Goal: Entertainment & Leisure: Consume media (video, audio)

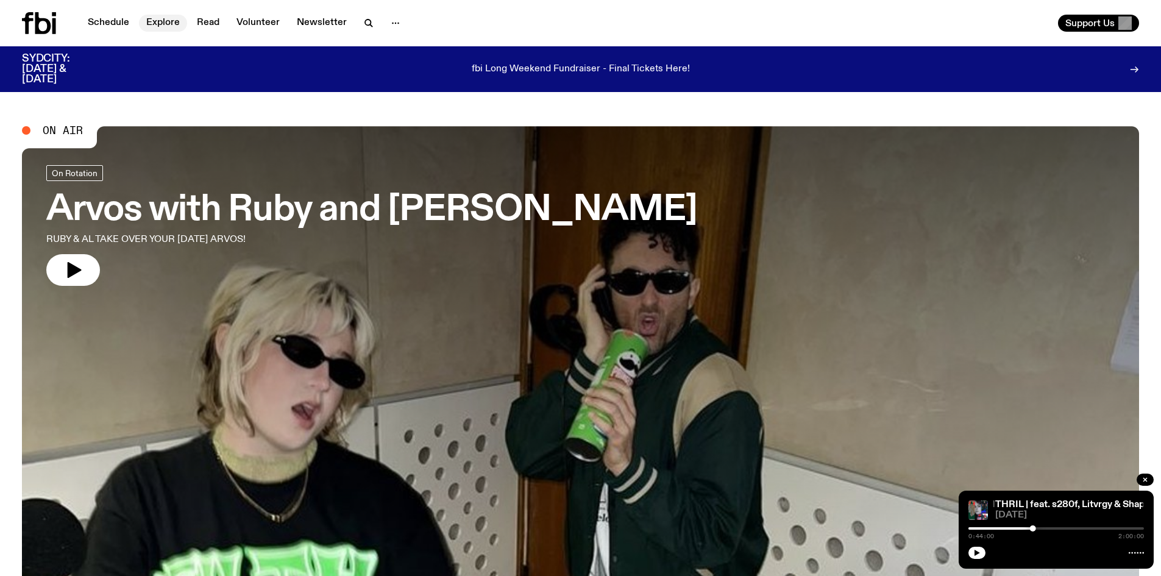
click at [158, 22] on link "Explore" at bounding box center [163, 23] width 48 height 17
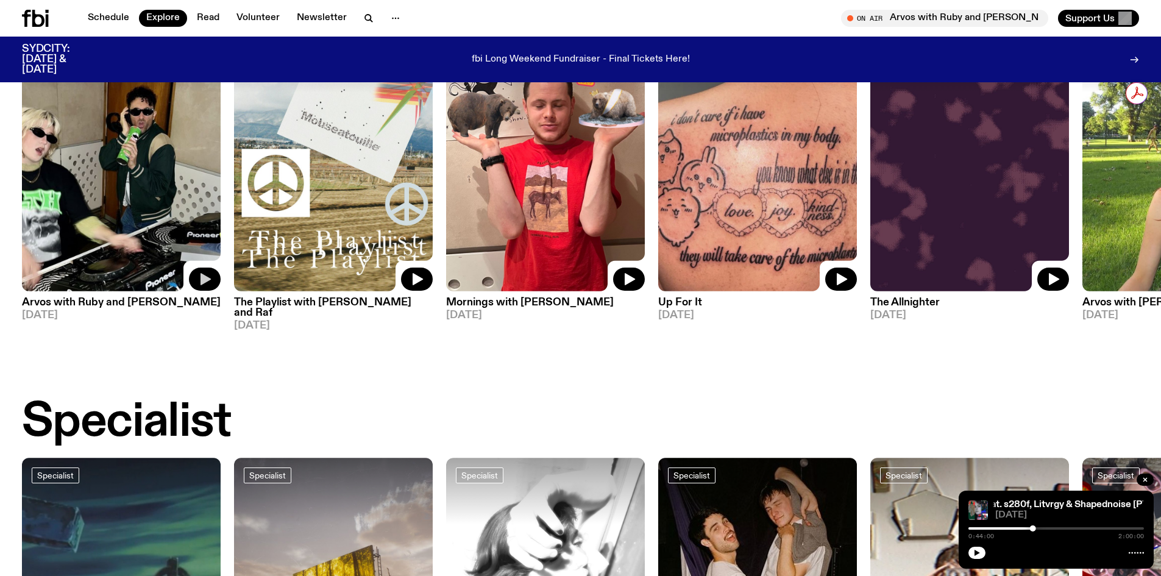
scroll to position [666, 0]
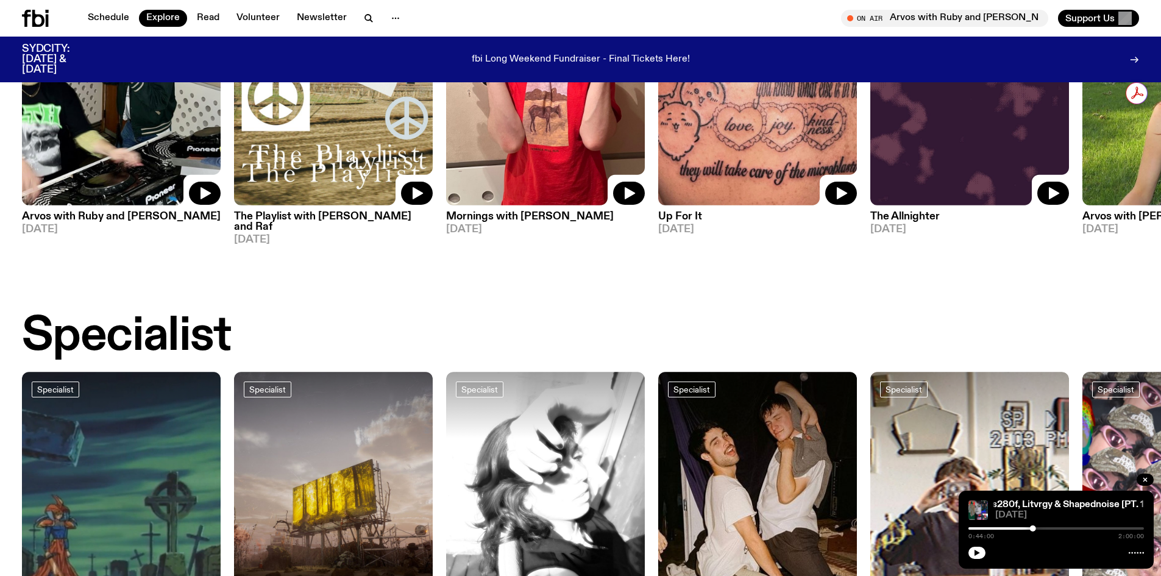
click at [338, 218] on h3 "The Playlist with [PERSON_NAME] and Raf" at bounding box center [333, 221] width 199 height 21
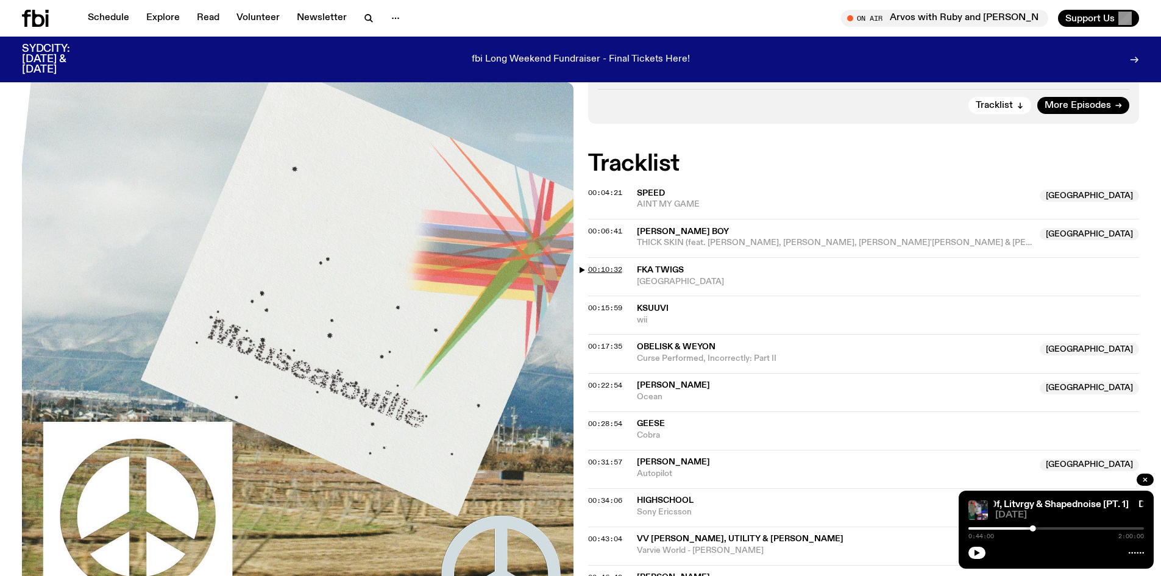
scroll to position [296, 0]
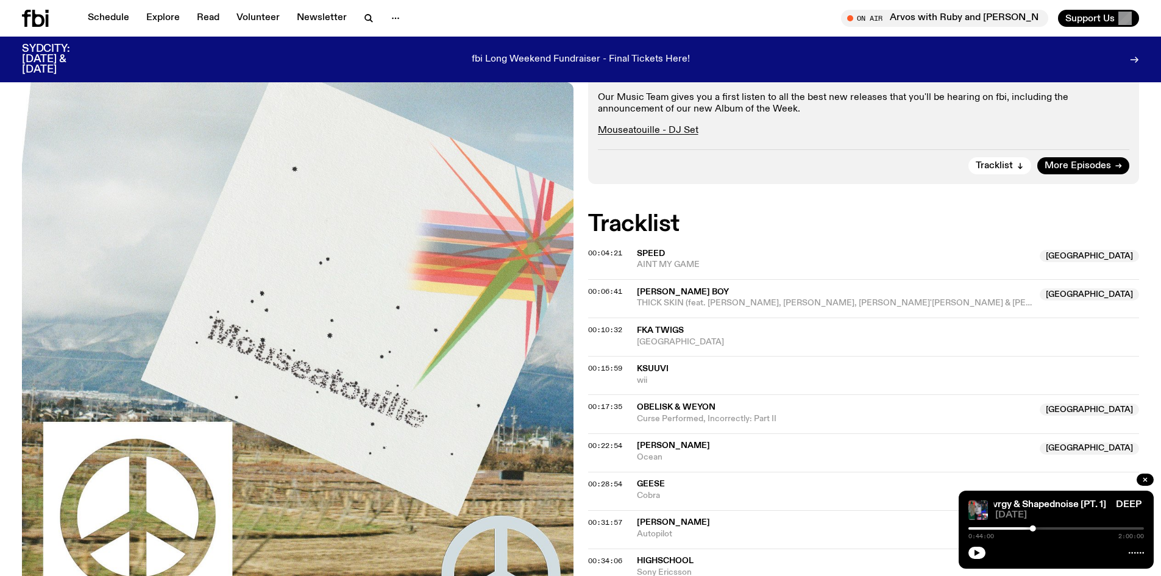
click at [600, 402] on span "00:17:35" at bounding box center [605, 407] width 34 height 10
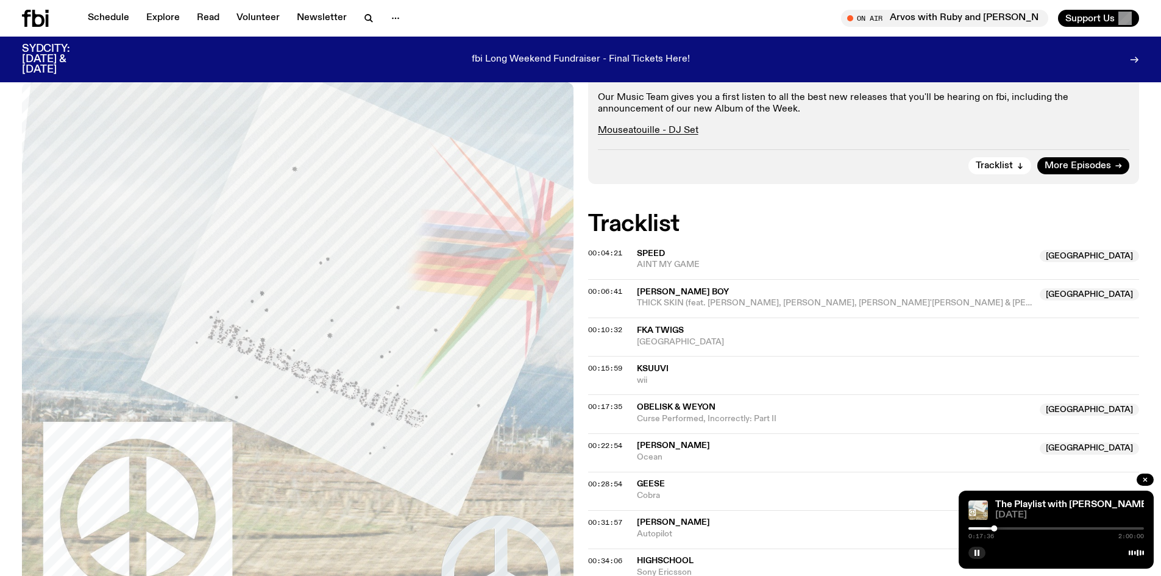
click at [990, 528] on div at bounding box center [906, 528] width 176 height 2
drag, startPoint x: 1031, startPoint y: 65, endPoint x: 1169, endPoint y: 5, distance: 150.4
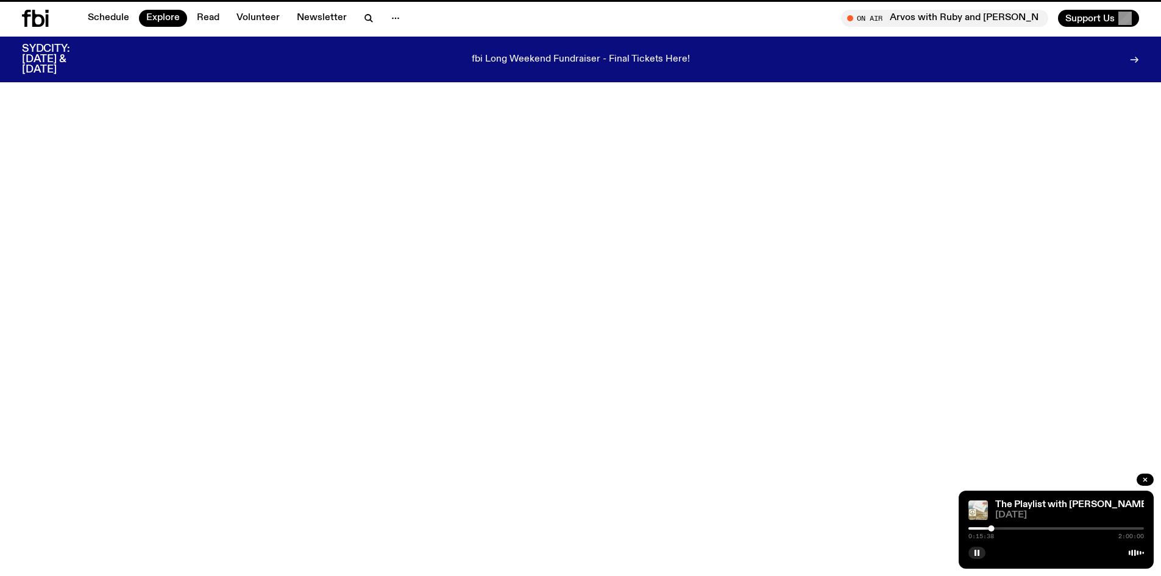
scroll to position [666, 0]
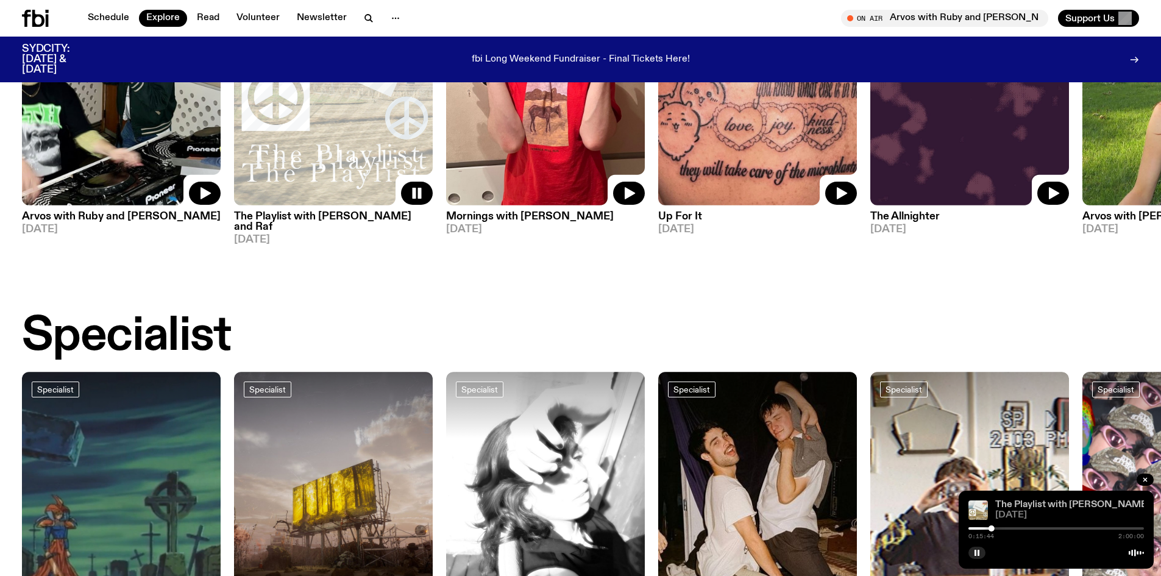
click at [1050, 501] on link "The Playlist with [PERSON_NAME] and Raf" at bounding box center [1090, 505] width 190 height 10
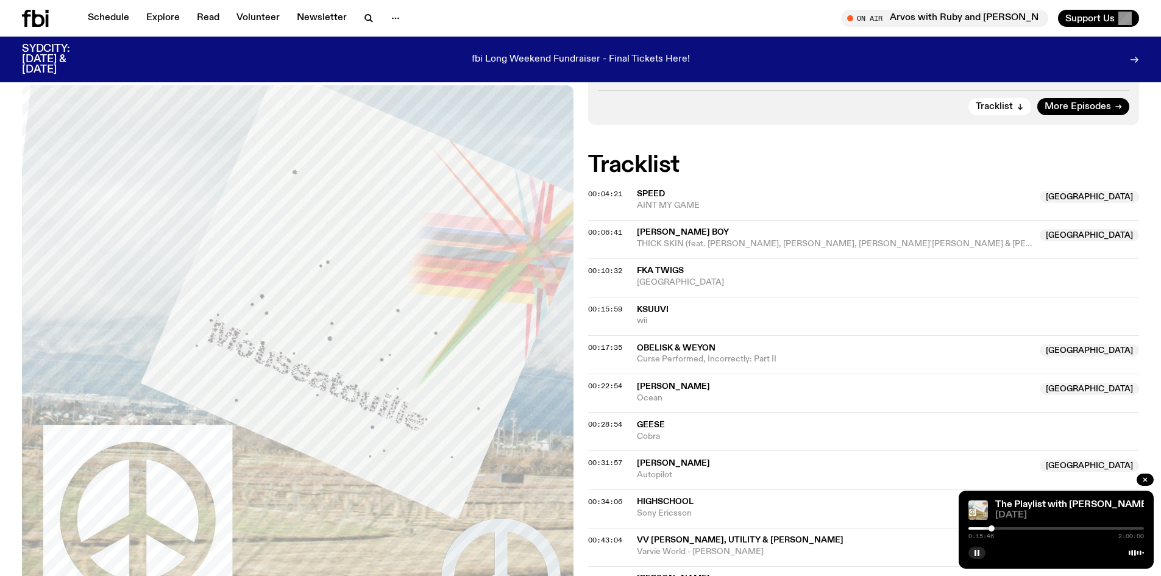
scroll to position [356, 0]
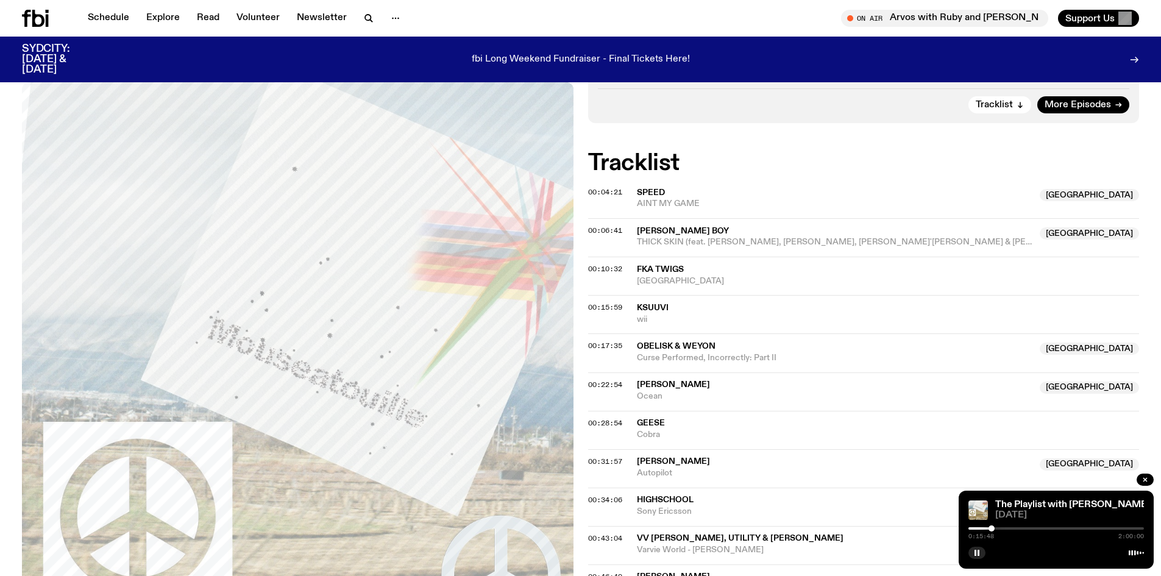
click at [993, 528] on div at bounding box center [991, 528] width 6 height 6
click at [1000, 528] on div at bounding box center [1056, 528] width 176 height 2
click at [998, 528] on div at bounding box center [998, 528] width 6 height 6
click at [1000, 528] on div at bounding box center [998, 528] width 6 height 6
click at [1002, 528] on div at bounding box center [1000, 528] width 6 height 6
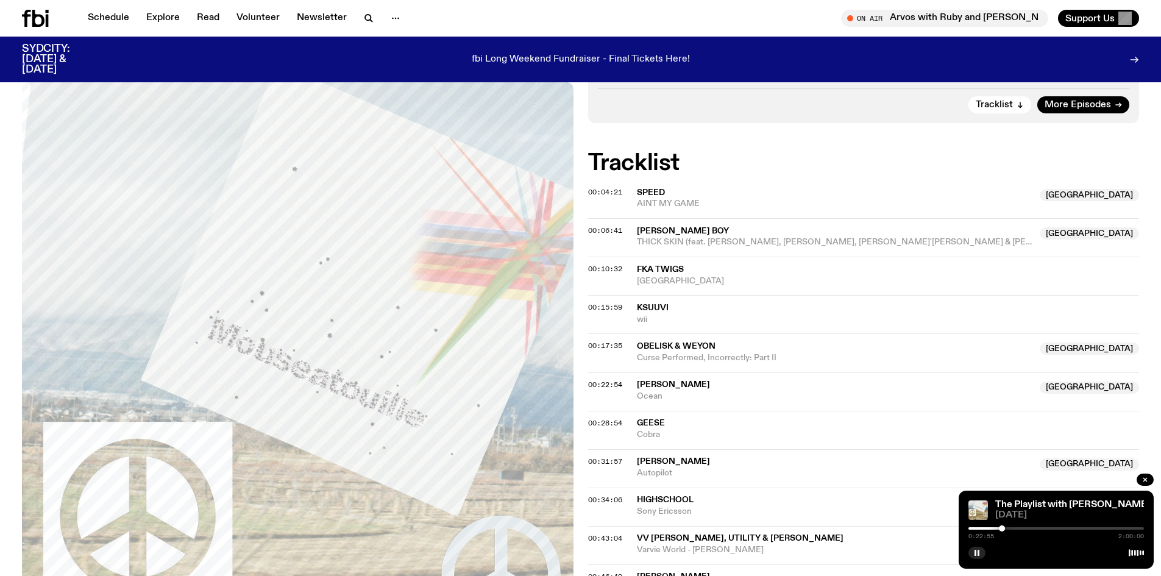
click at [1010, 527] on div at bounding box center [1056, 528] width 176 height 2
click at [1004, 528] on div at bounding box center [922, 528] width 176 height 2
click at [1007, 527] on div at bounding box center [1056, 528] width 176 height 2
click at [1005, 528] on div at bounding box center [1005, 528] width 6 height 6
click at [1006, 528] on div at bounding box center [1005, 528] width 6 height 6
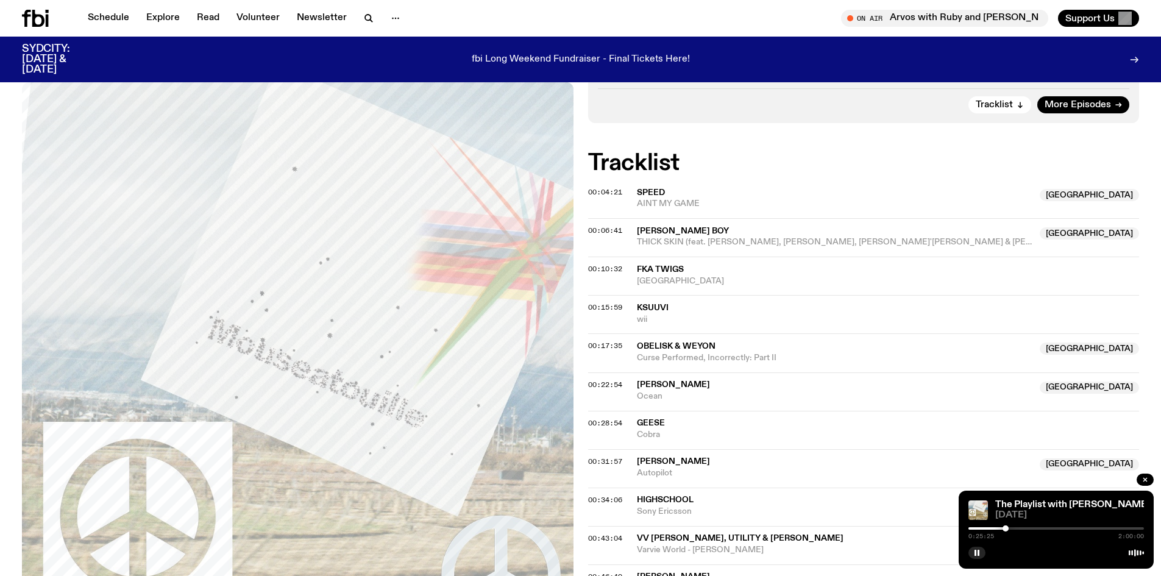
click at [1006, 528] on div at bounding box center [1005, 528] width 6 height 6
